Goal: Browse casually

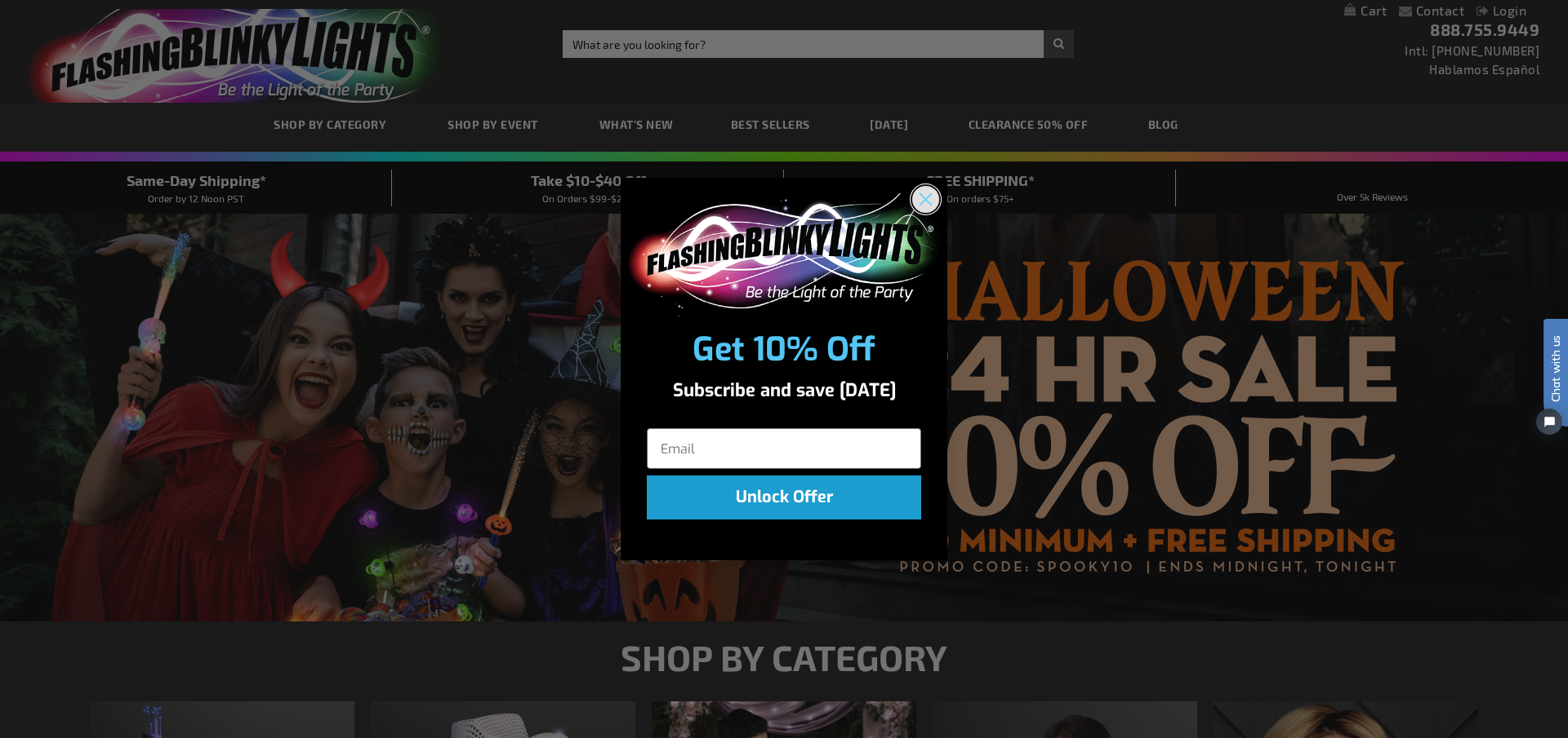
click at [915, 198] on circle "Close dialog" at bounding box center [925, 199] width 27 height 27
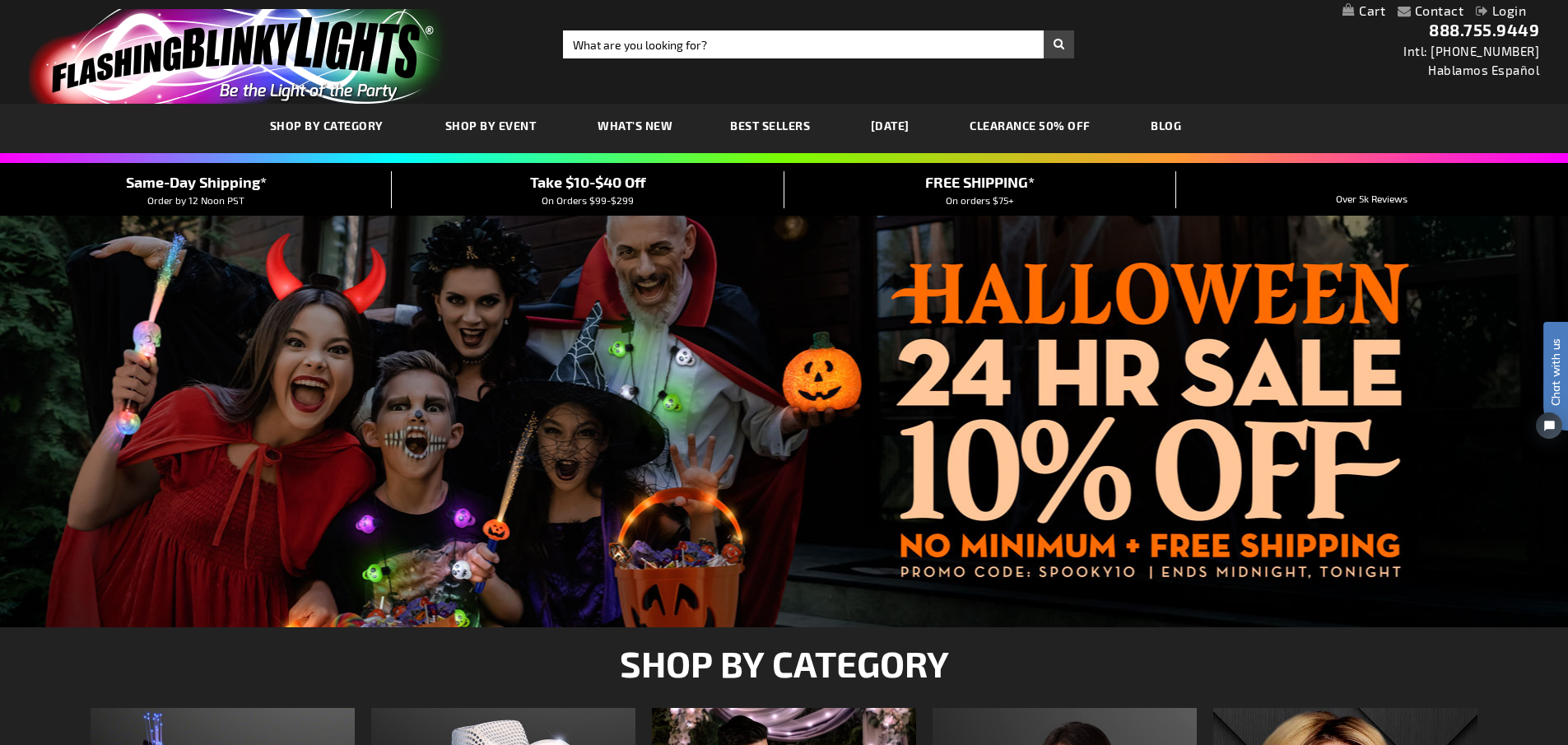
click at [779, 122] on span "Best Sellers" at bounding box center [770, 125] width 80 height 14
